Goal: Information Seeking & Learning: Check status

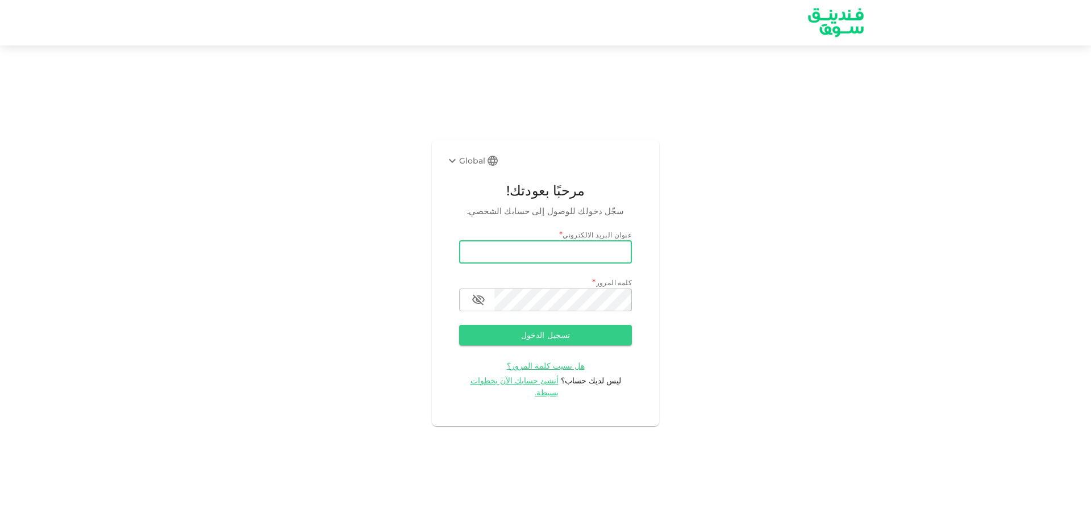
click at [534, 256] on input "email" at bounding box center [545, 252] width 173 height 23
type input "[EMAIL_ADDRESS][DOMAIN_NAME]"
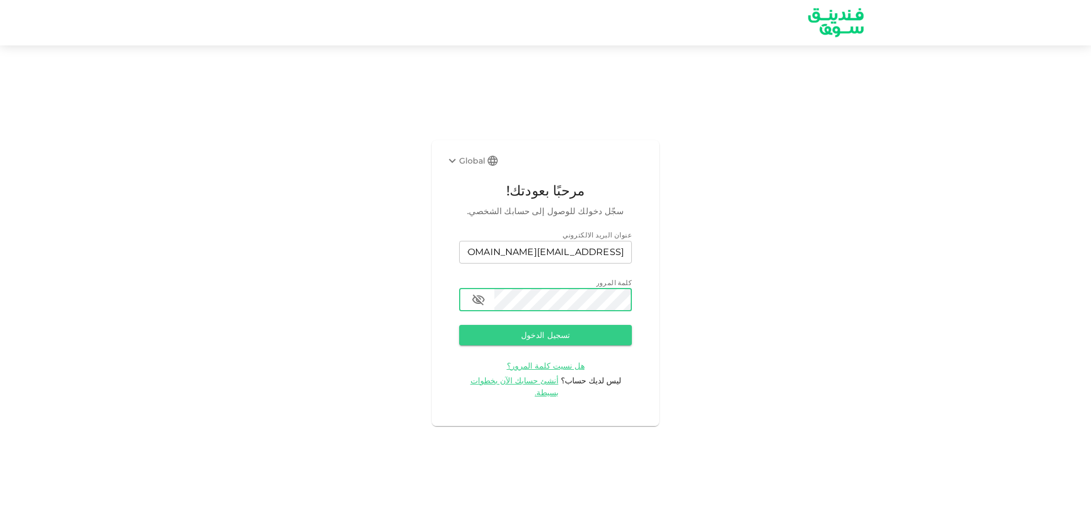
click at [459, 325] on button "تسجيل الدخول" at bounding box center [545, 335] width 173 height 20
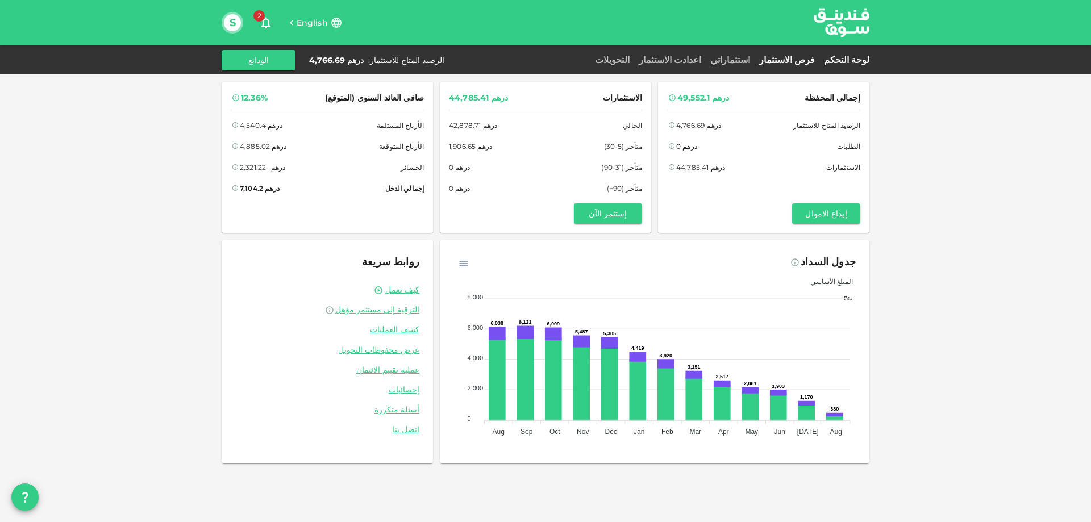
click at [800, 56] on link "فرص الاستثمار" at bounding box center [786, 60] width 65 height 11
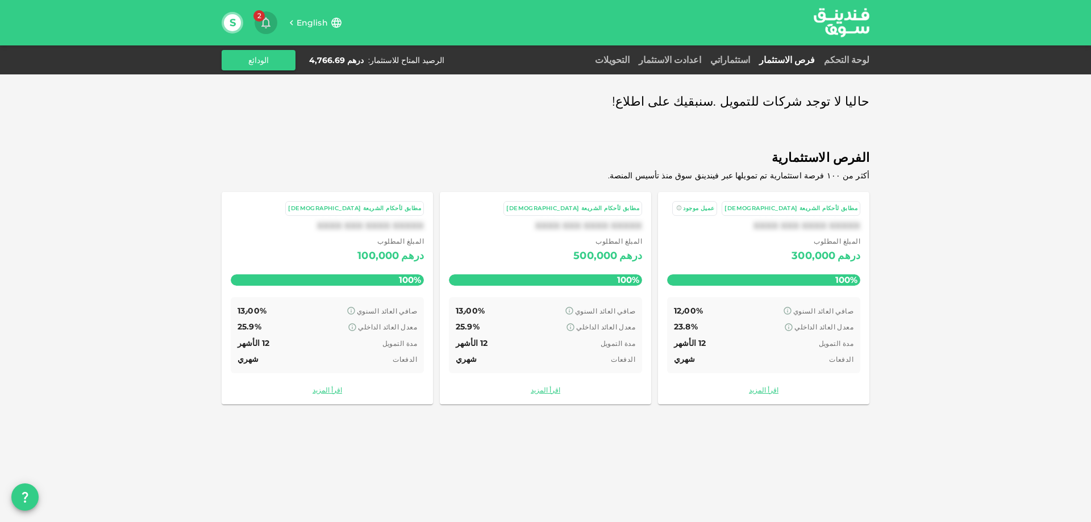
click at [264, 22] on icon "button" at bounding box center [265, 23] width 9 height 11
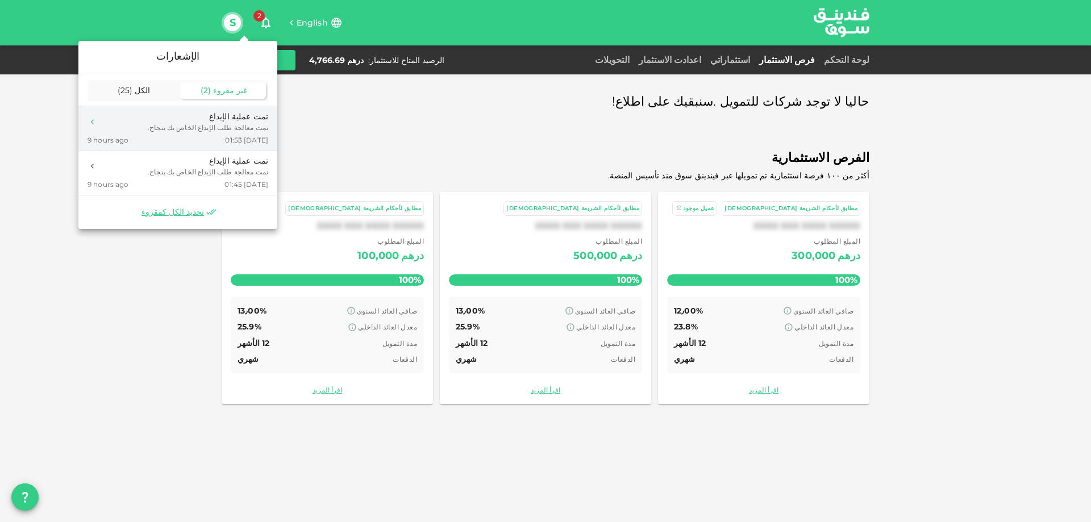
click at [239, 130] on div "تمت معالجة طلب الإيداع الخاص بك بنجاح." at bounding box center [208, 128] width 120 height 10
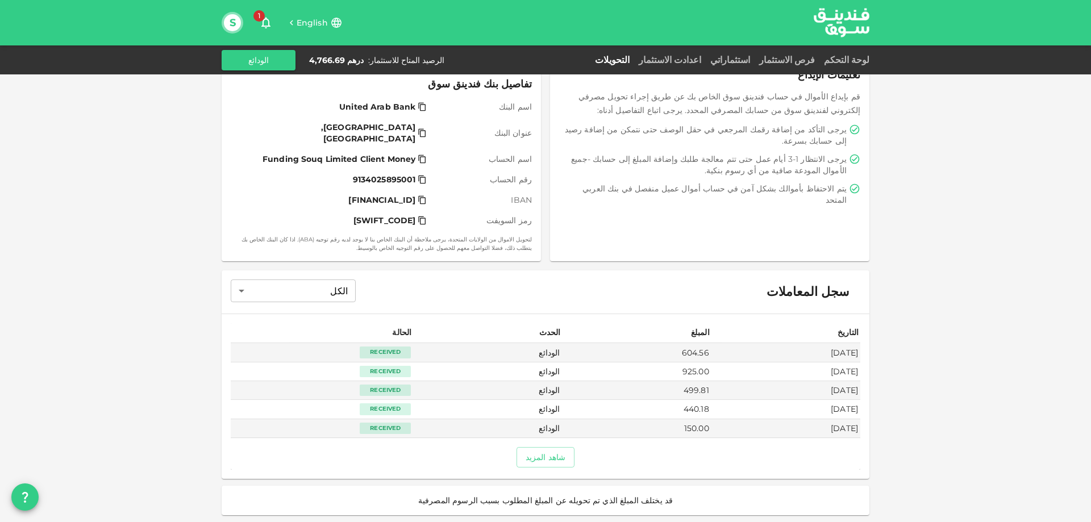
scroll to position [174, 0]
click at [262, 16] on span "1" at bounding box center [258, 15] width 11 height 11
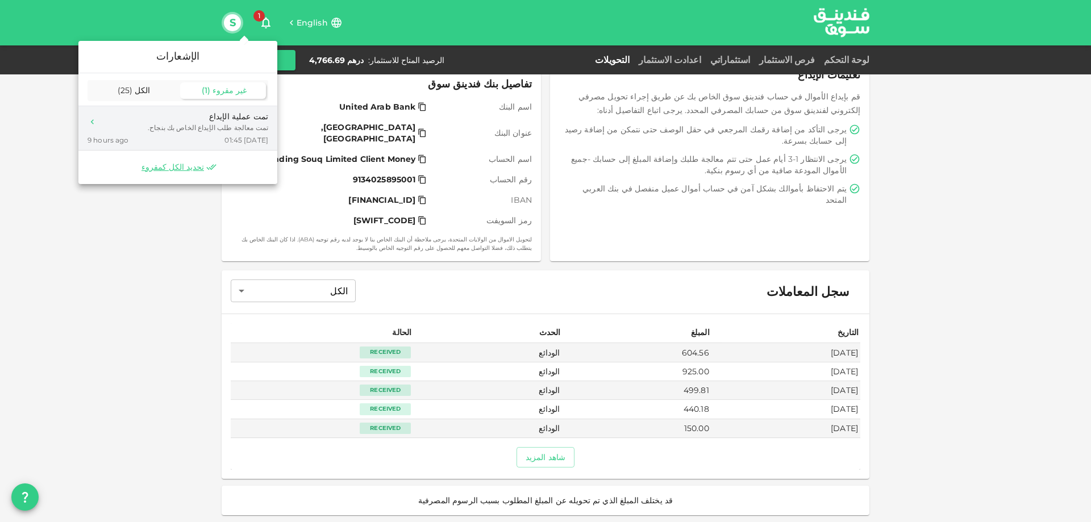
click at [231, 124] on div "تمت معالجة طلب الإيداع الخاص بك بنجاح." at bounding box center [208, 128] width 120 height 10
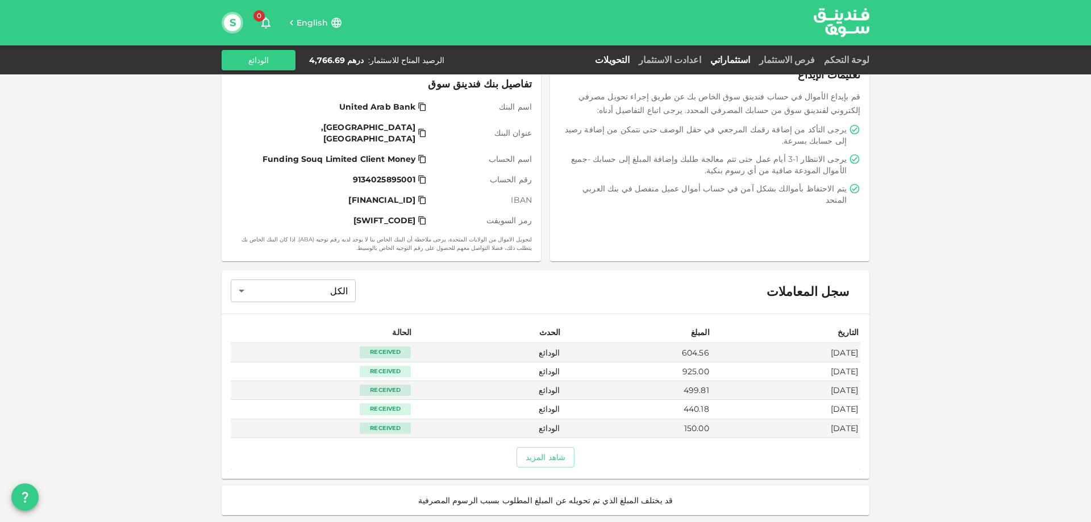
click at [754, 57] on link "استثماراتي" at bounding box center [730, 60] width 49 height 11
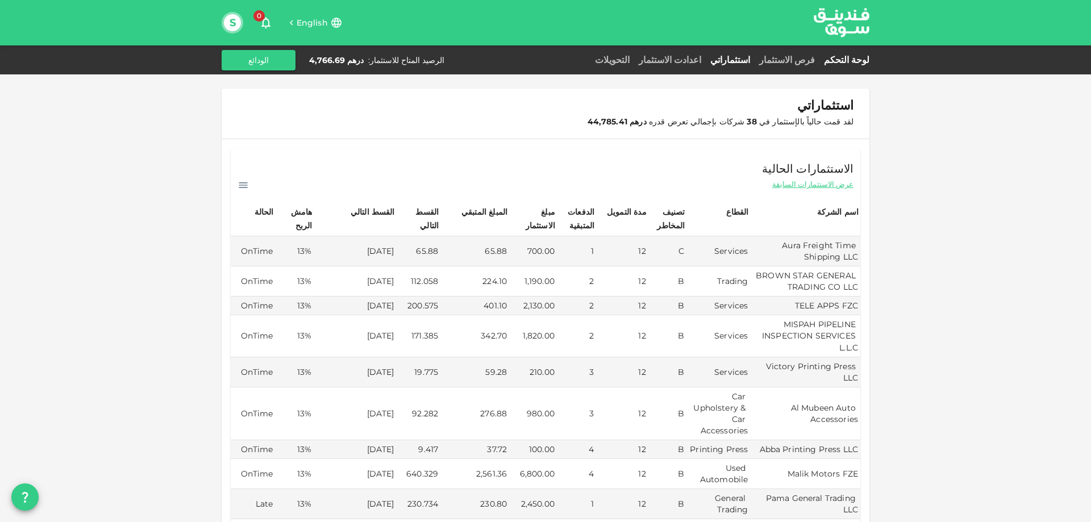
click at [847, 58] on link "لوحة التحكم" at bounding box center [844, 60] width 50 height 11
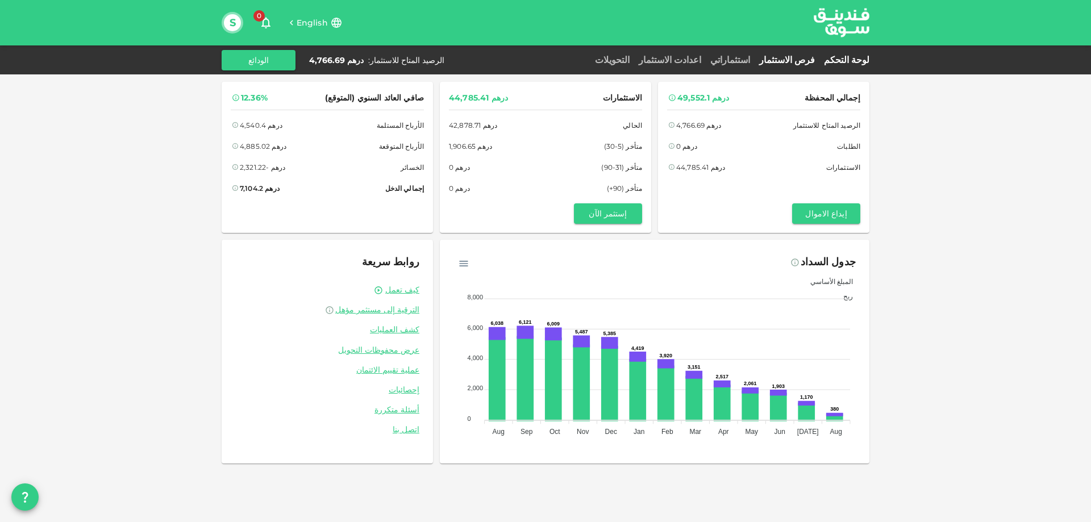
click at [810, 62] on link "فرص الاستثمار" at bounding box center [786, 60] width 65 height 11
